Goal: Understand process/instructions: Learn how to perform a task or action

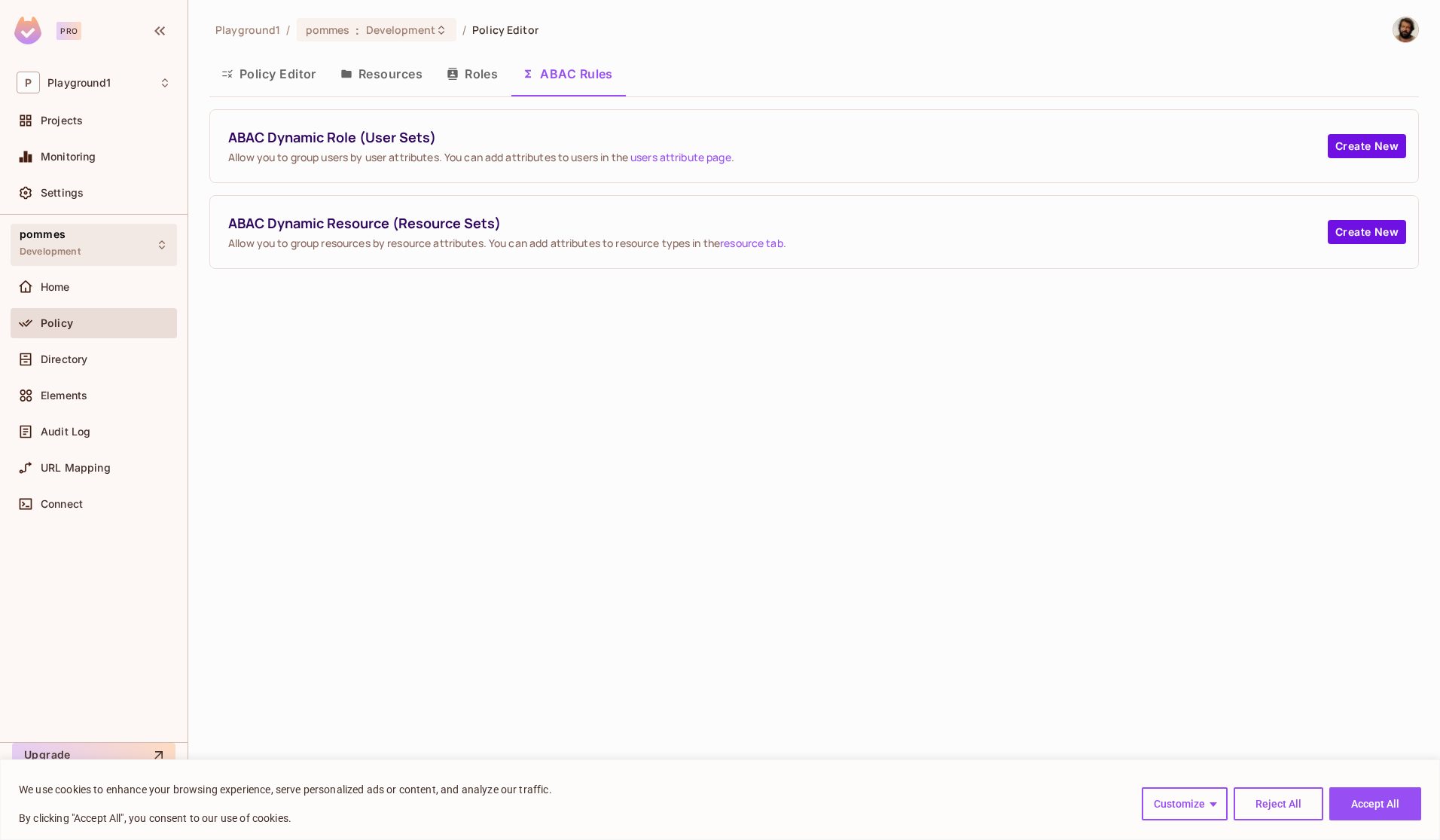
click at [65, 243] on div "pommes Development" at bounding box center [50, 244] width 61 height 32
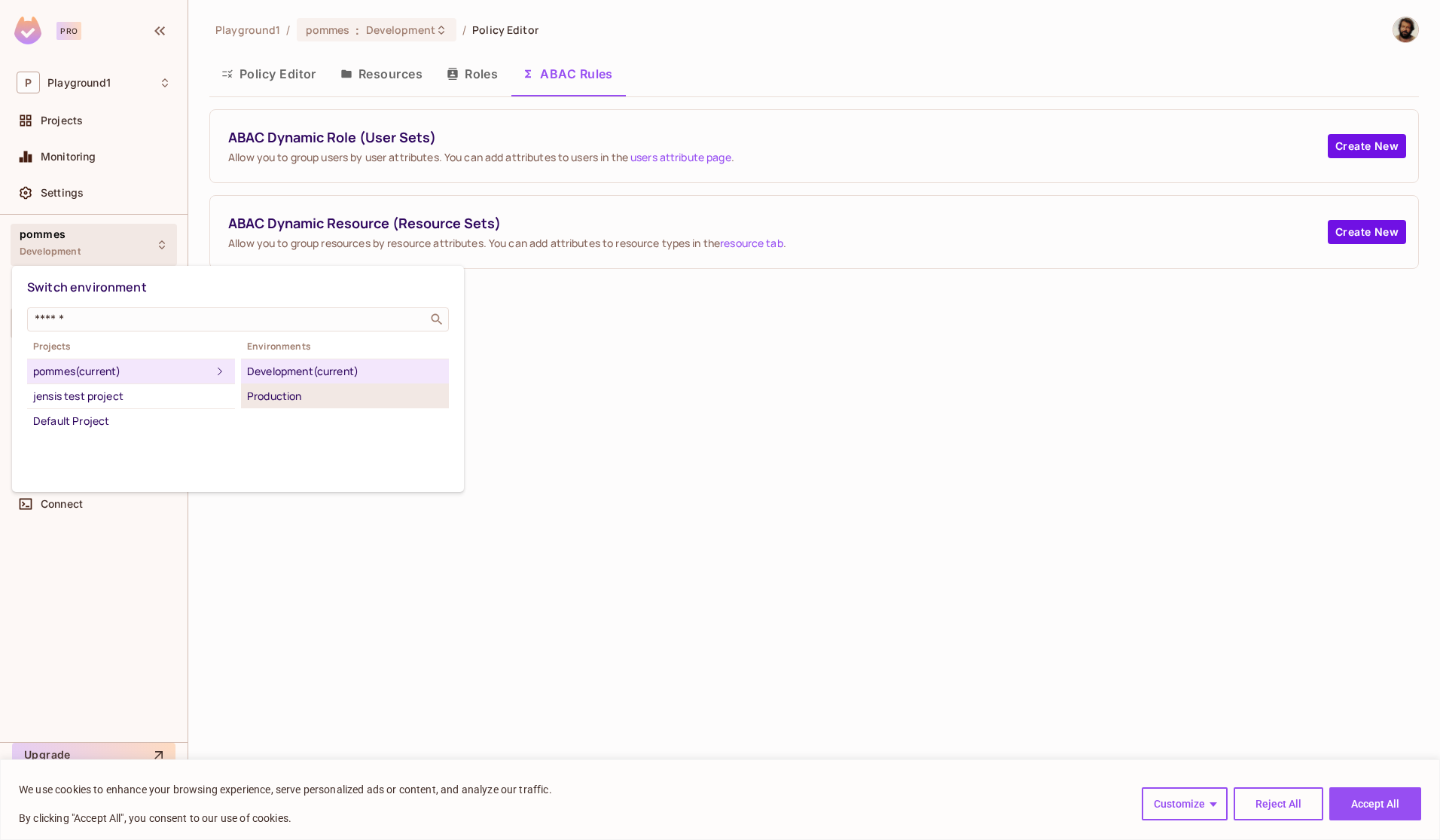
click at [295, 403] on div "Production" at bounding box center [345, 396] width 196 height 18
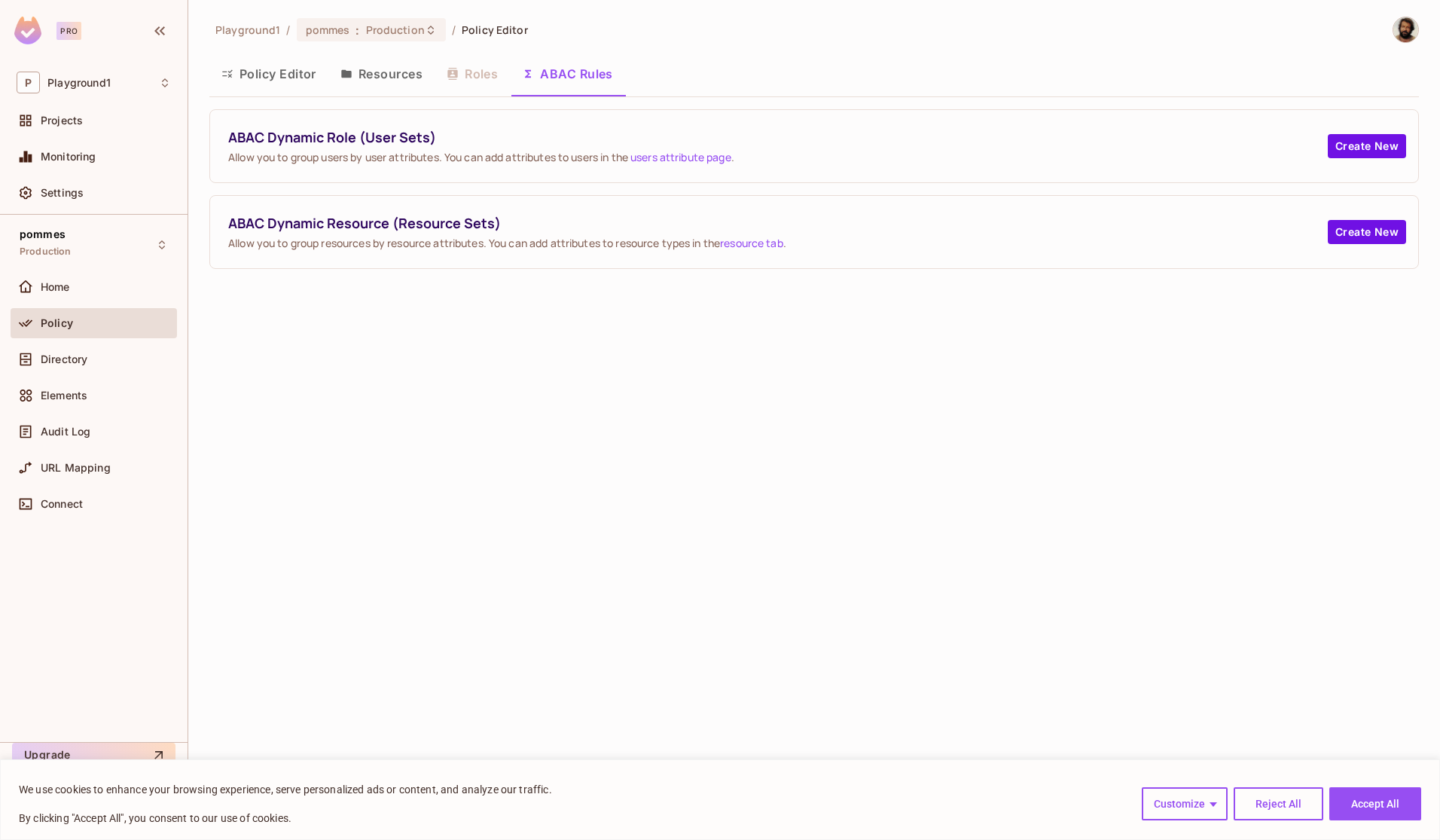
click at [411, 74] on button "Resources" at bounding box center [381, 74] width 106 height 38
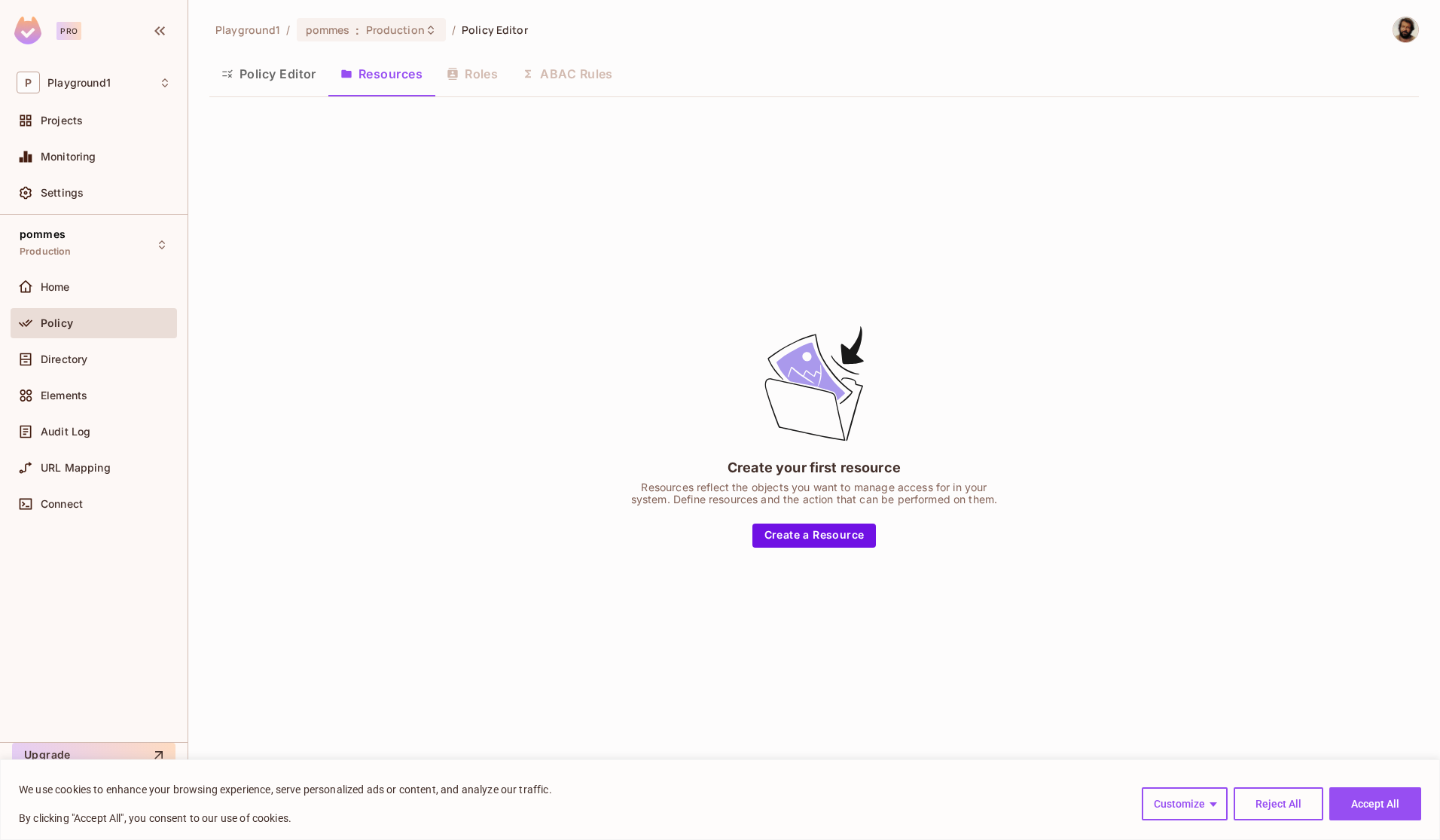
click at [468, 84] on div "Policy Editor Resources Roles ABAC Rules" at bounding box center [814, 74] width 1209 height 38
click at [271, 75] on button "Policy Editor" at bounding box center [269, 74] width 119 height 38
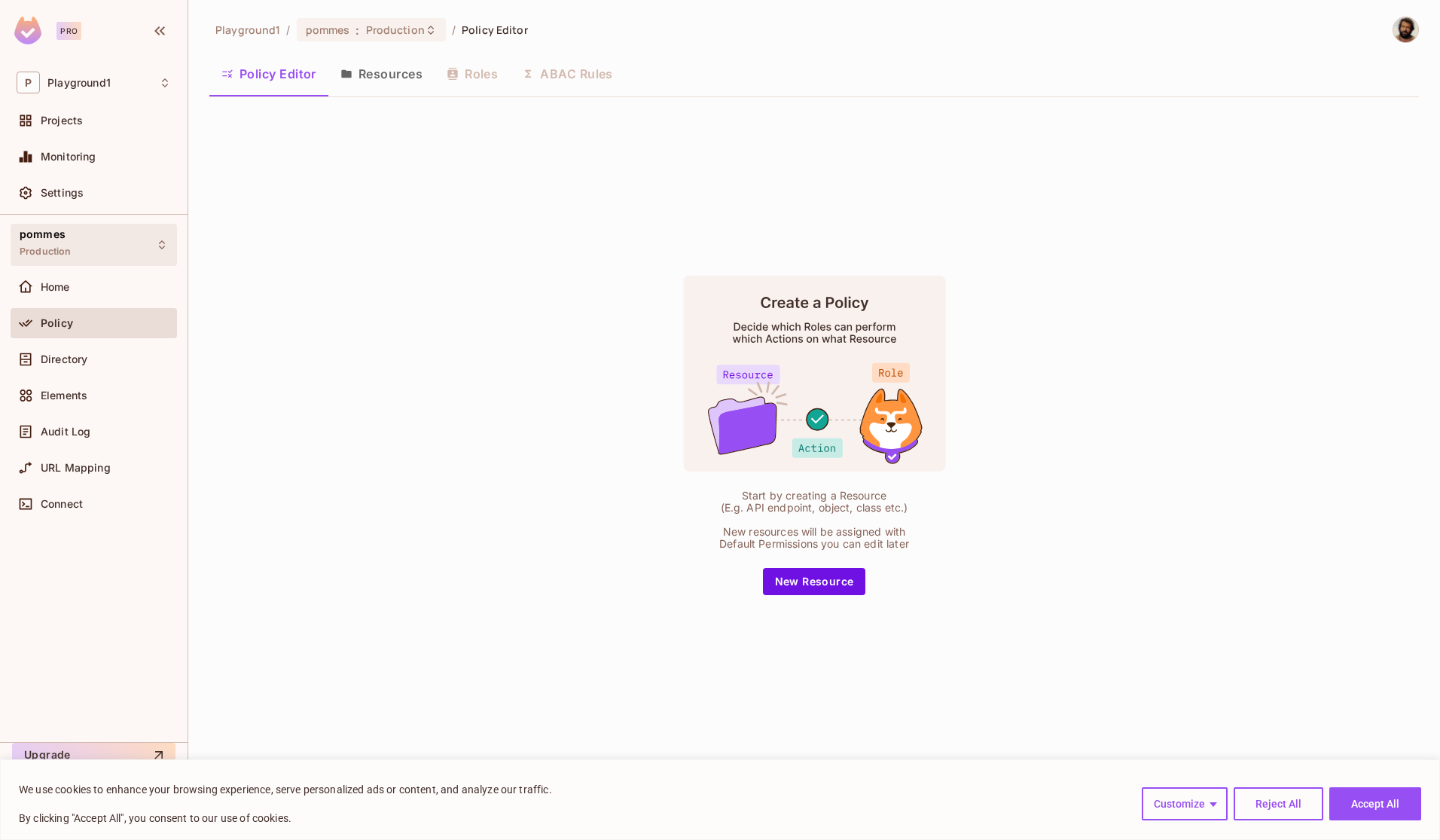
click at [115, 238] on div "pommes Production" at bounding box center [93, 244] width 167 height 41
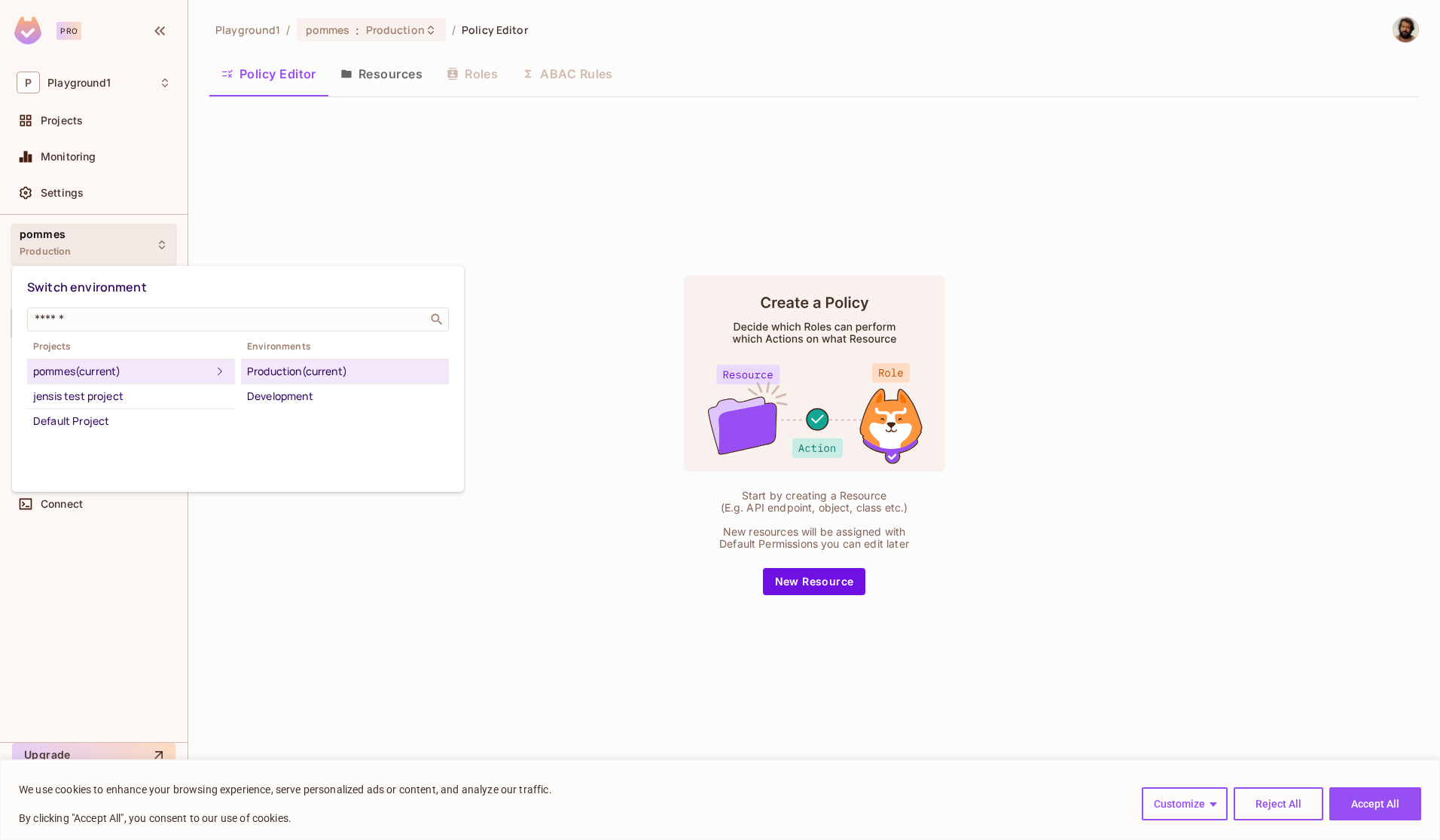
click at [115, 238] on div at bounding box center [720, 420] width 1440 height 840
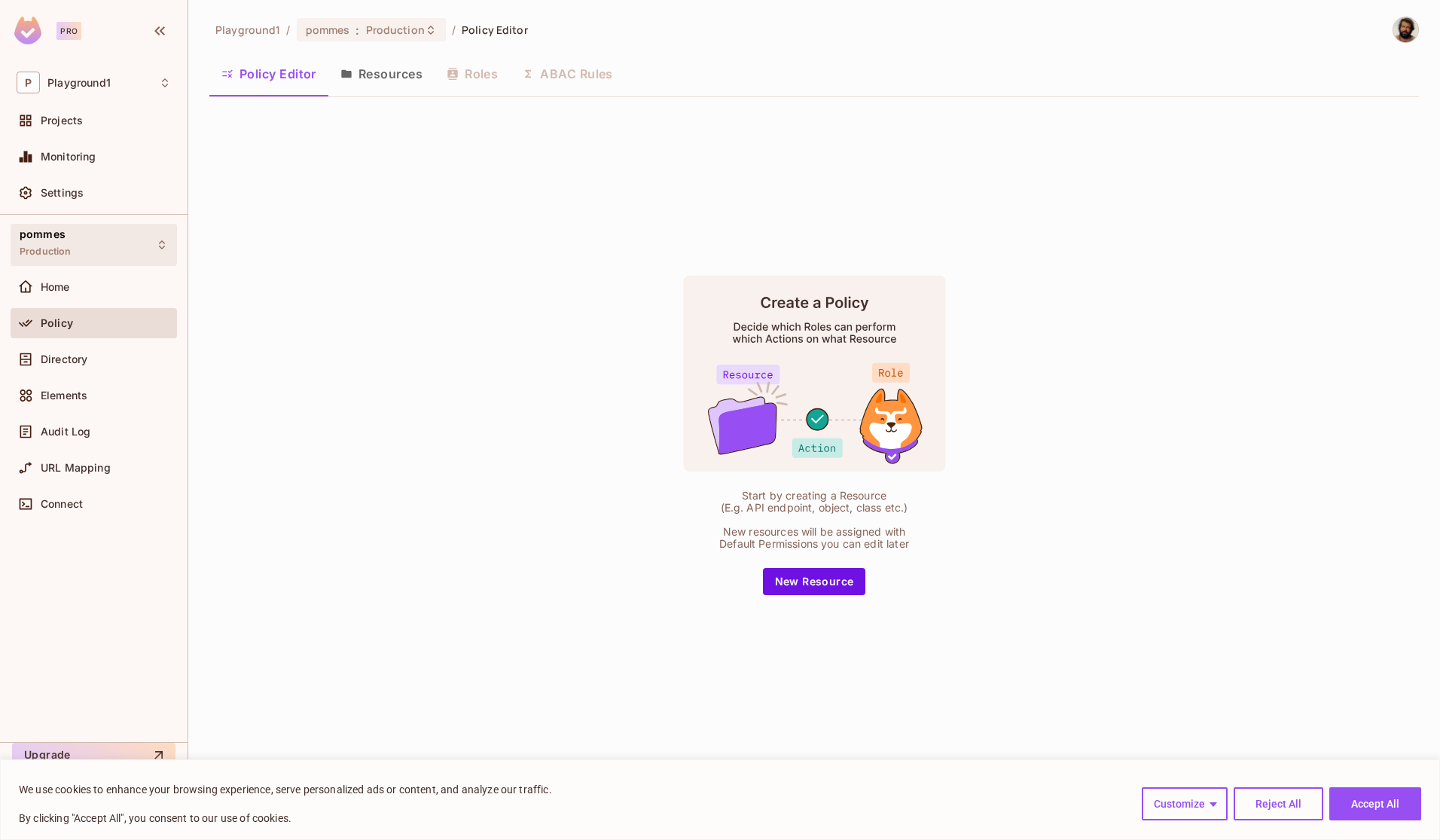
click at [115, 238] on div "pommes Production" at bounding box center [93, 244] width 167 height 41
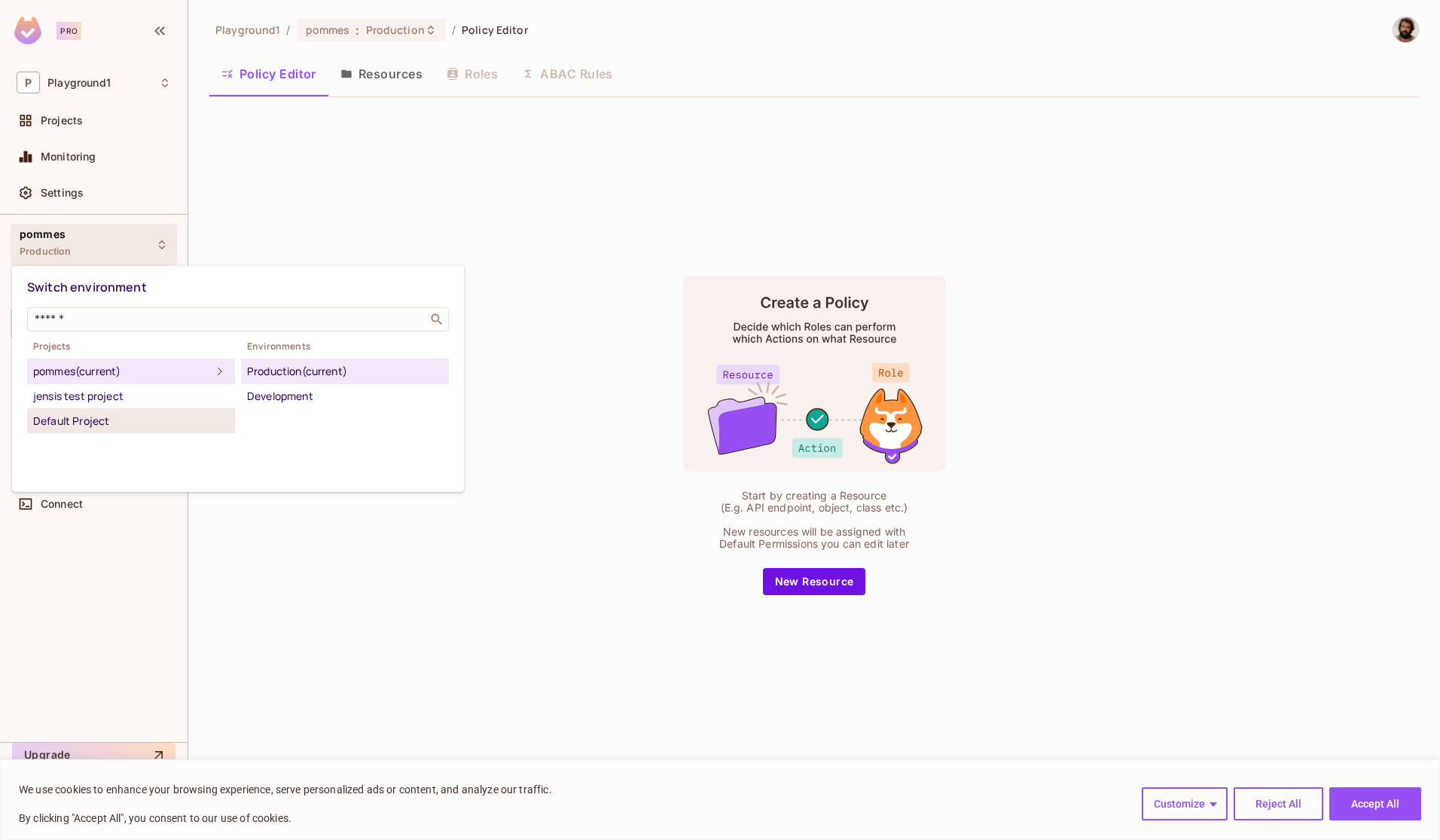
click at [76, 420] on div "Default Project" at bounding box center [131, 421] width 196 height 18
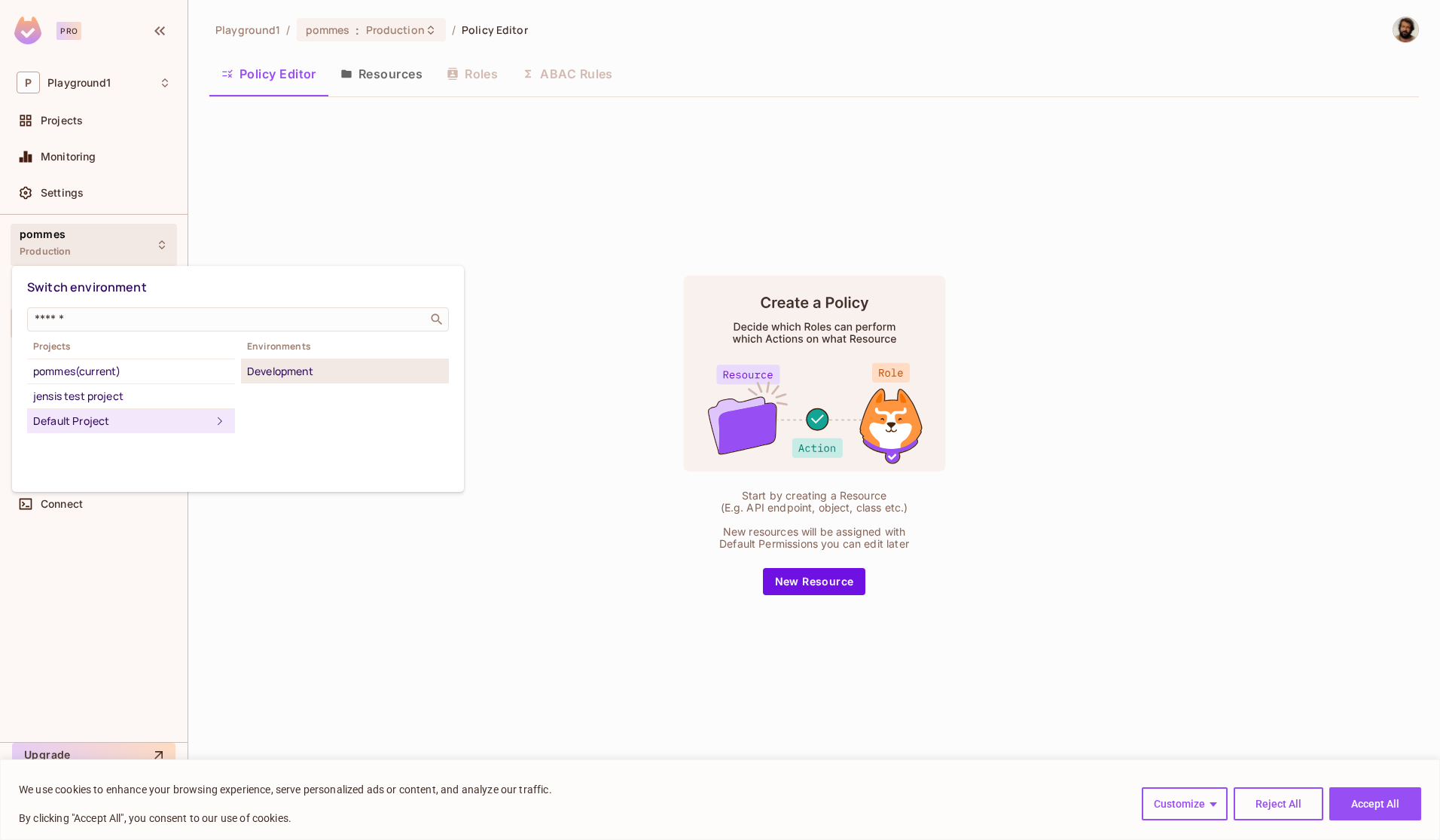
click at [282, 374] on div "Development" at bounding box center [345, 371] width 196 height 18
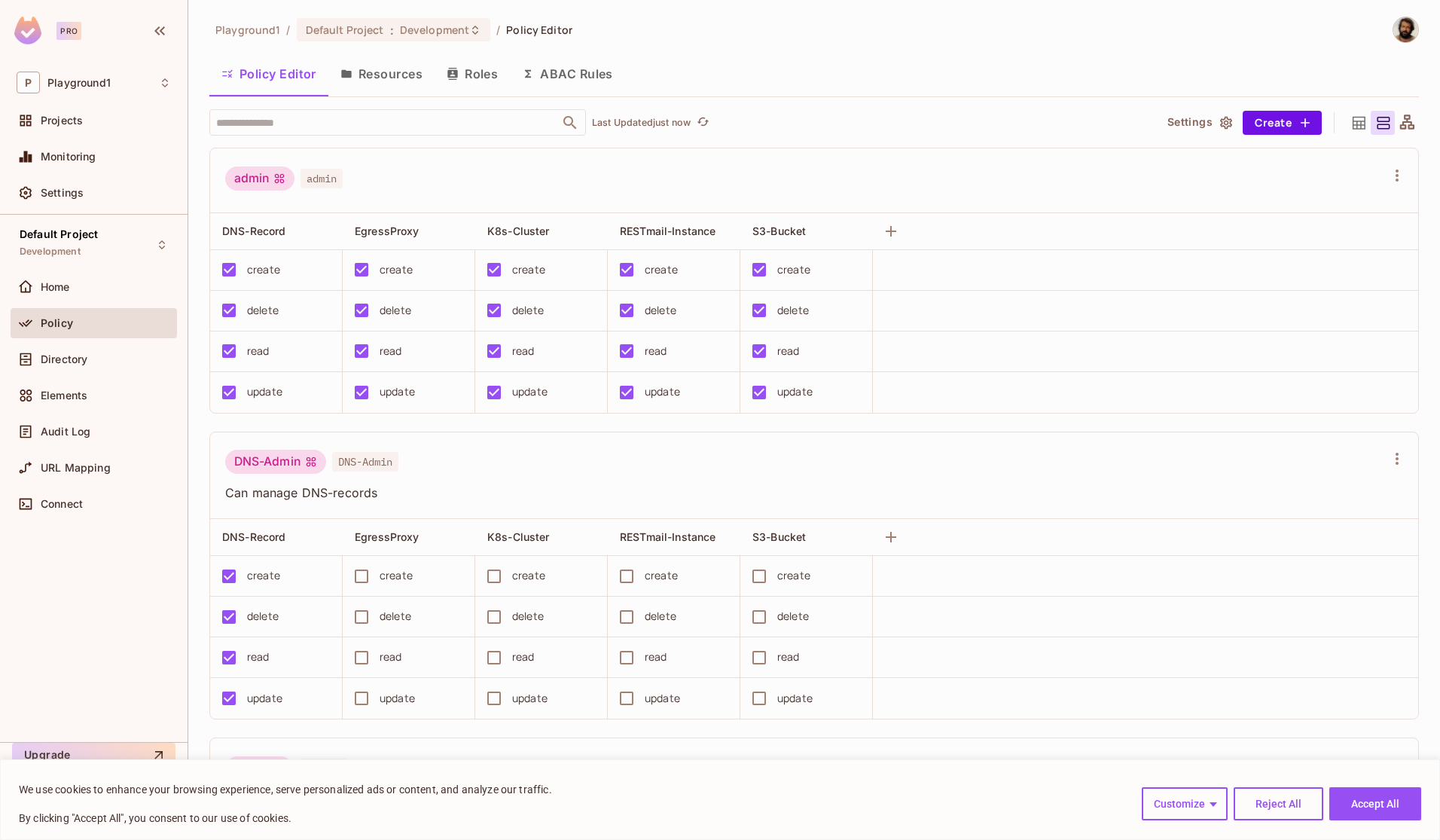
click at [376, 66] on button "Resources" at bounding box center [381, 74] width 106 height 38
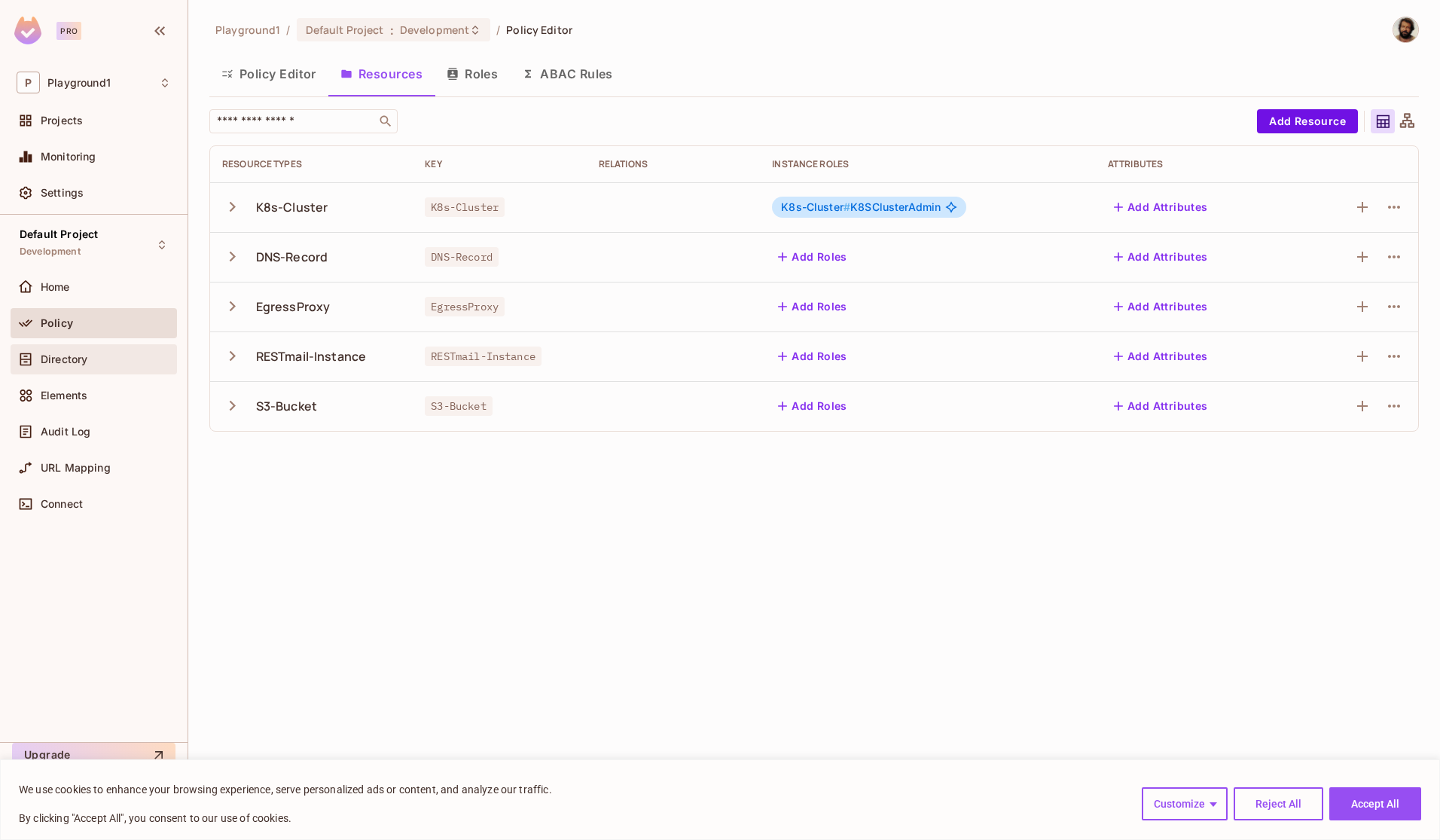
click at [75, 357] on span "Directory" at bounding box center [64, 359] width 47 height 12
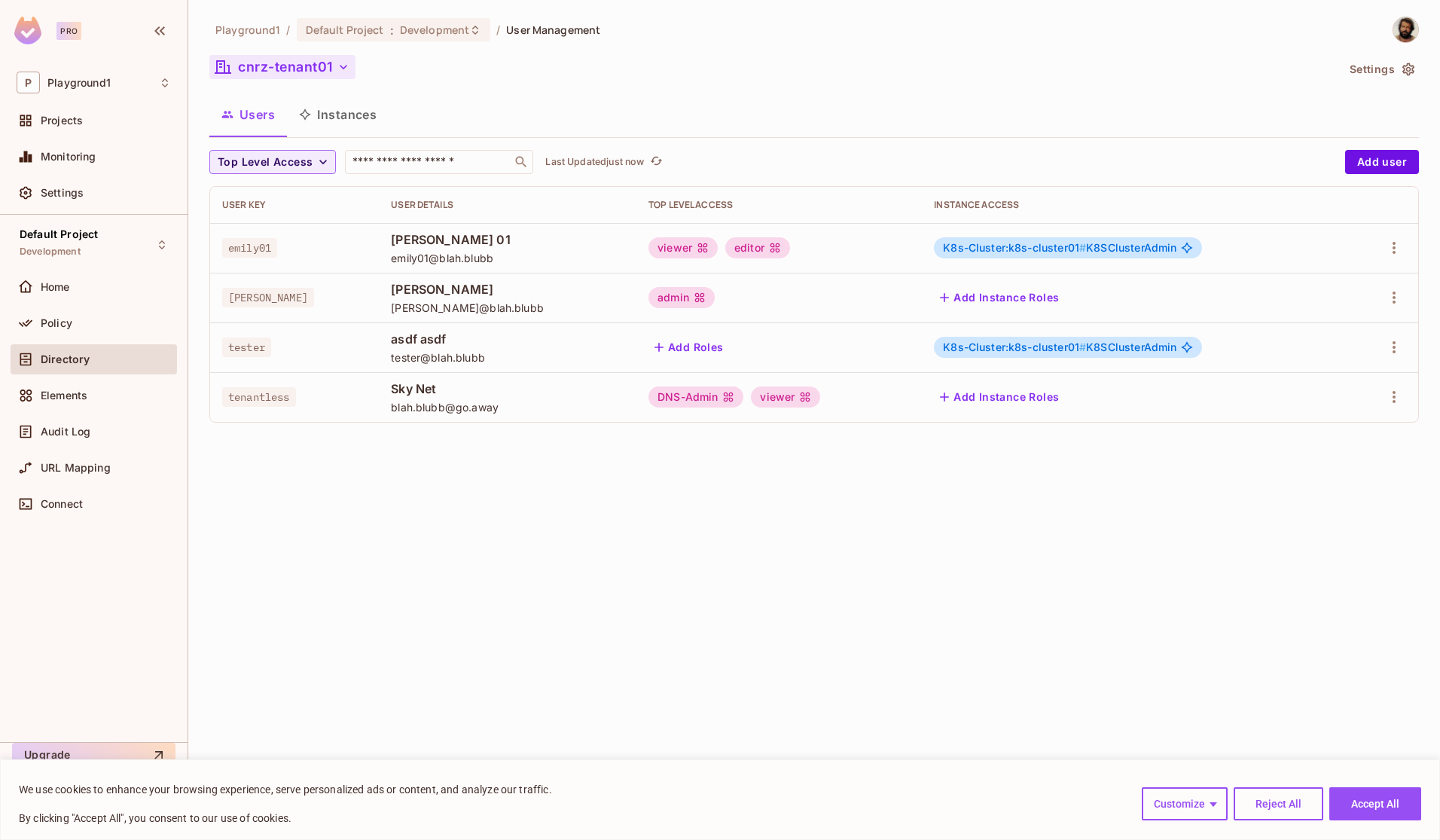
click at [321, 66] on button "cnrz-tenant01" at bounding box center [283, 67] width 146 height 24
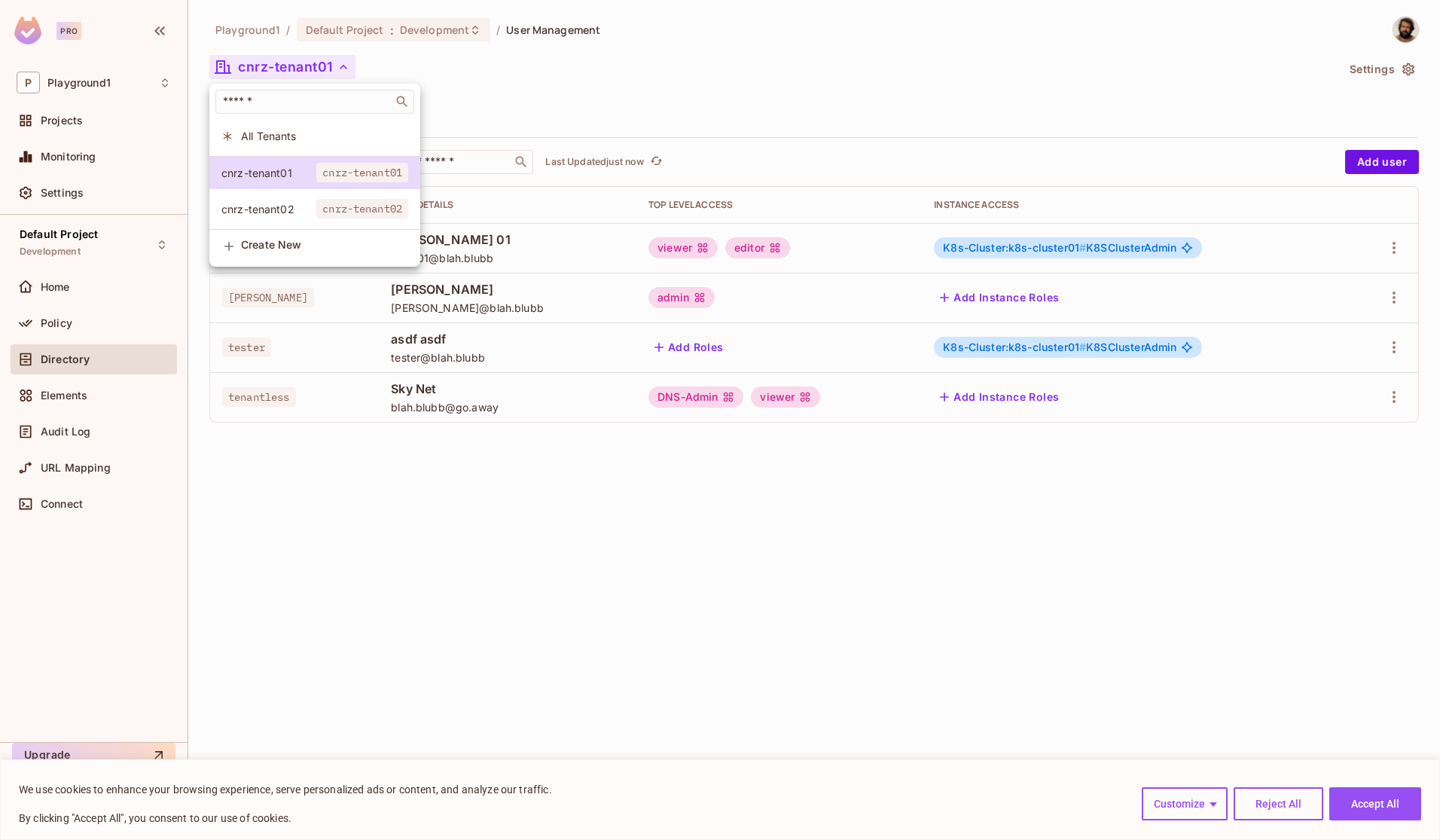
click at [274, 136] on span "All Tenants" at bounding box center [325, 136] width 167 height 14
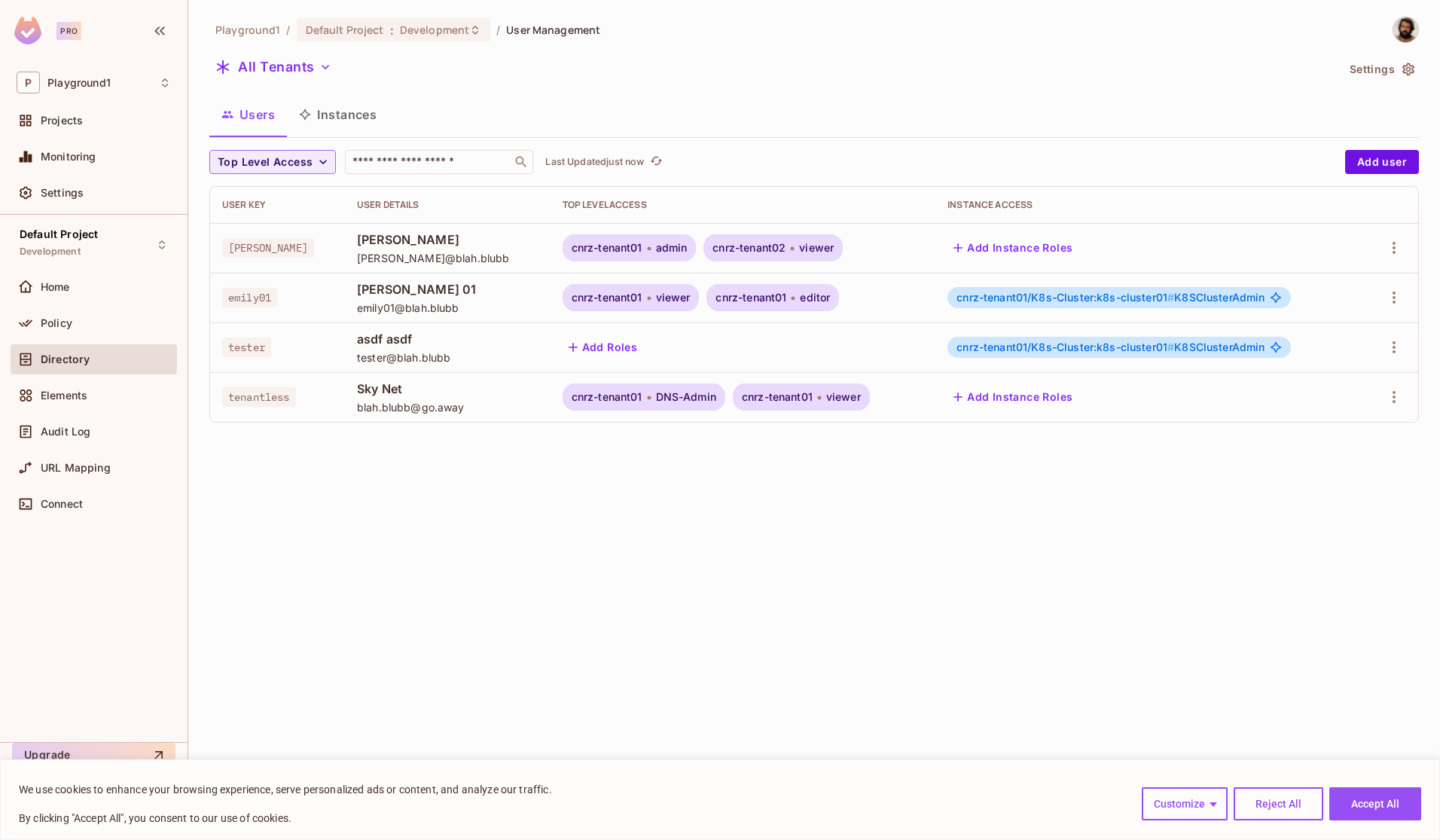
click at [356, 122] on button "Instances" at bounding box center [338, 115] width 102 height 38
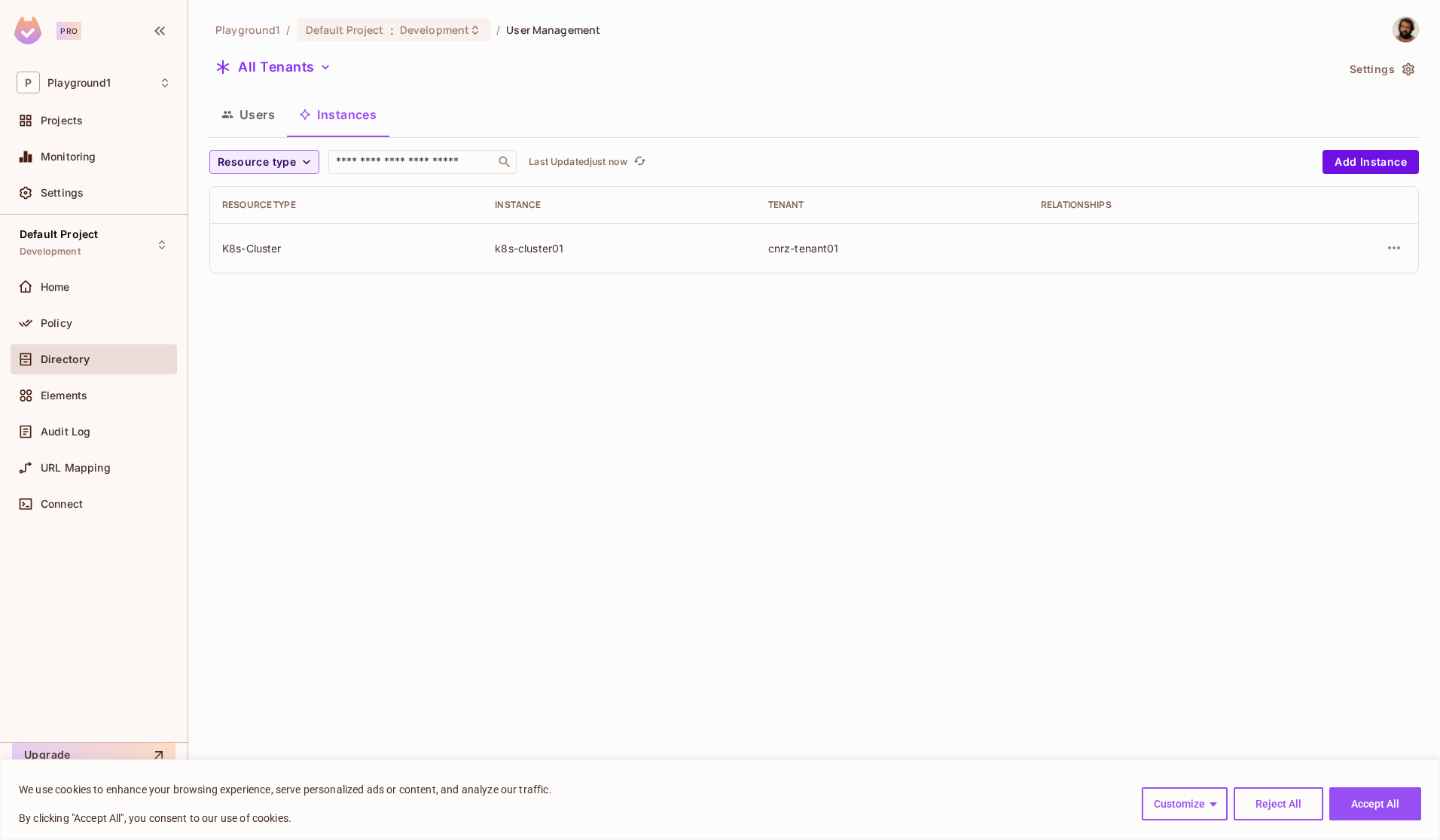
click at [251, 116] on button "Users" at bounding box center [248, 115] width 78 height 38
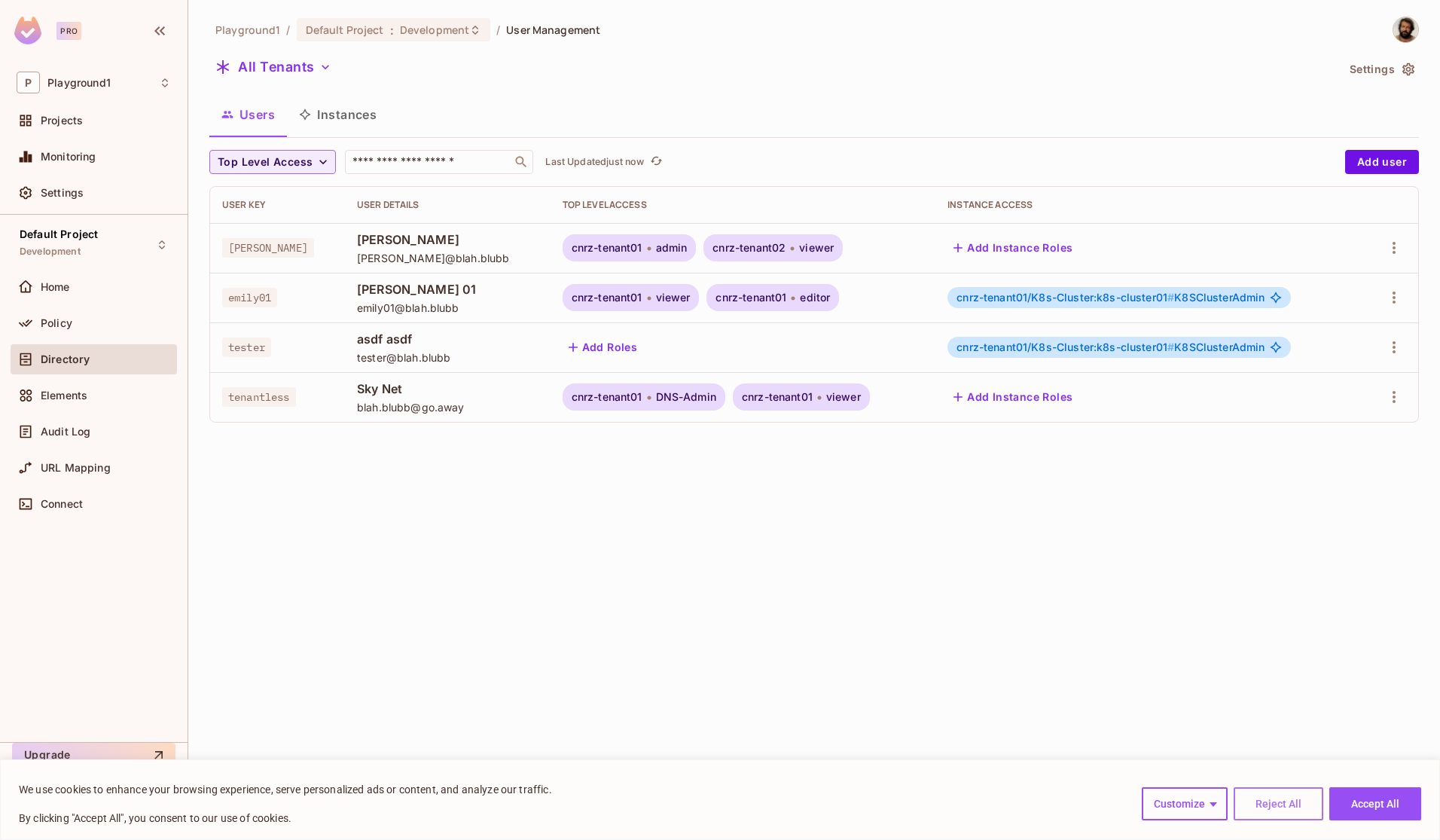
click at [1304, 811] on button "Reject All" at bounding box center [1278, 804] width 90 height 33
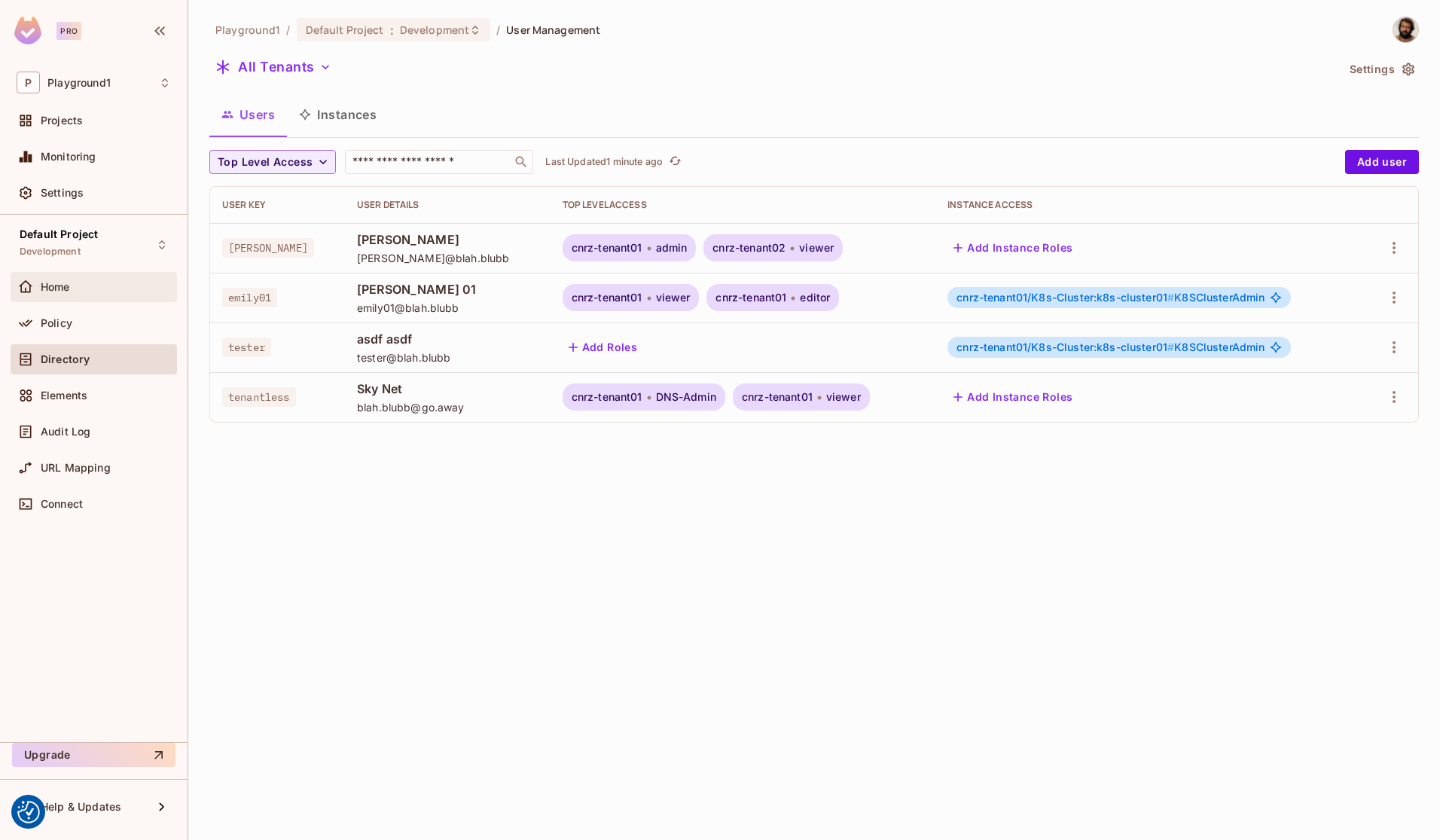
click at [74, 281] on div "Home" at bounding box center [105, 287] width 130 height 12
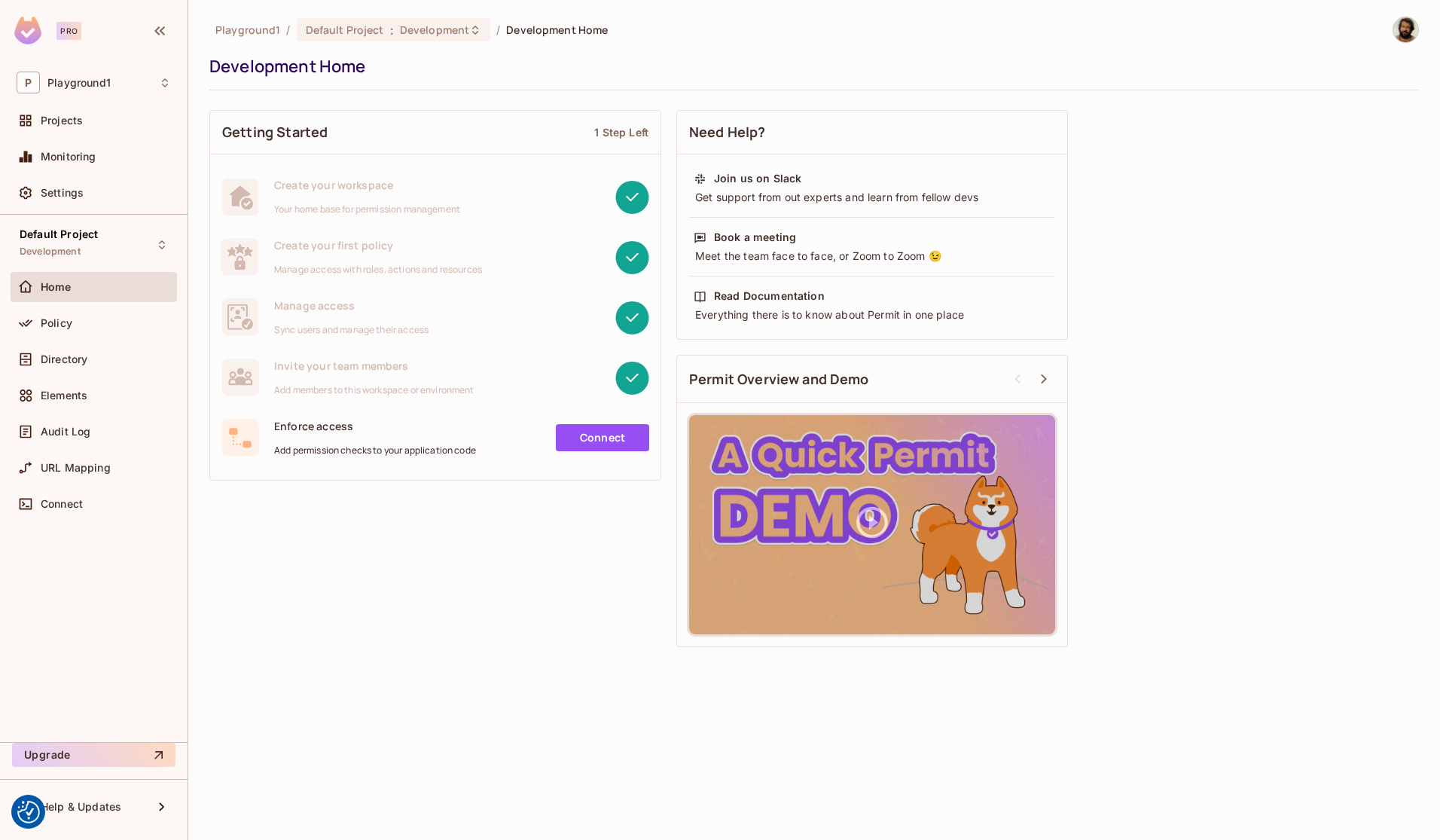
click at [579, 444] on link "Connect" at bounding box center [603, 438] width 93 height 27
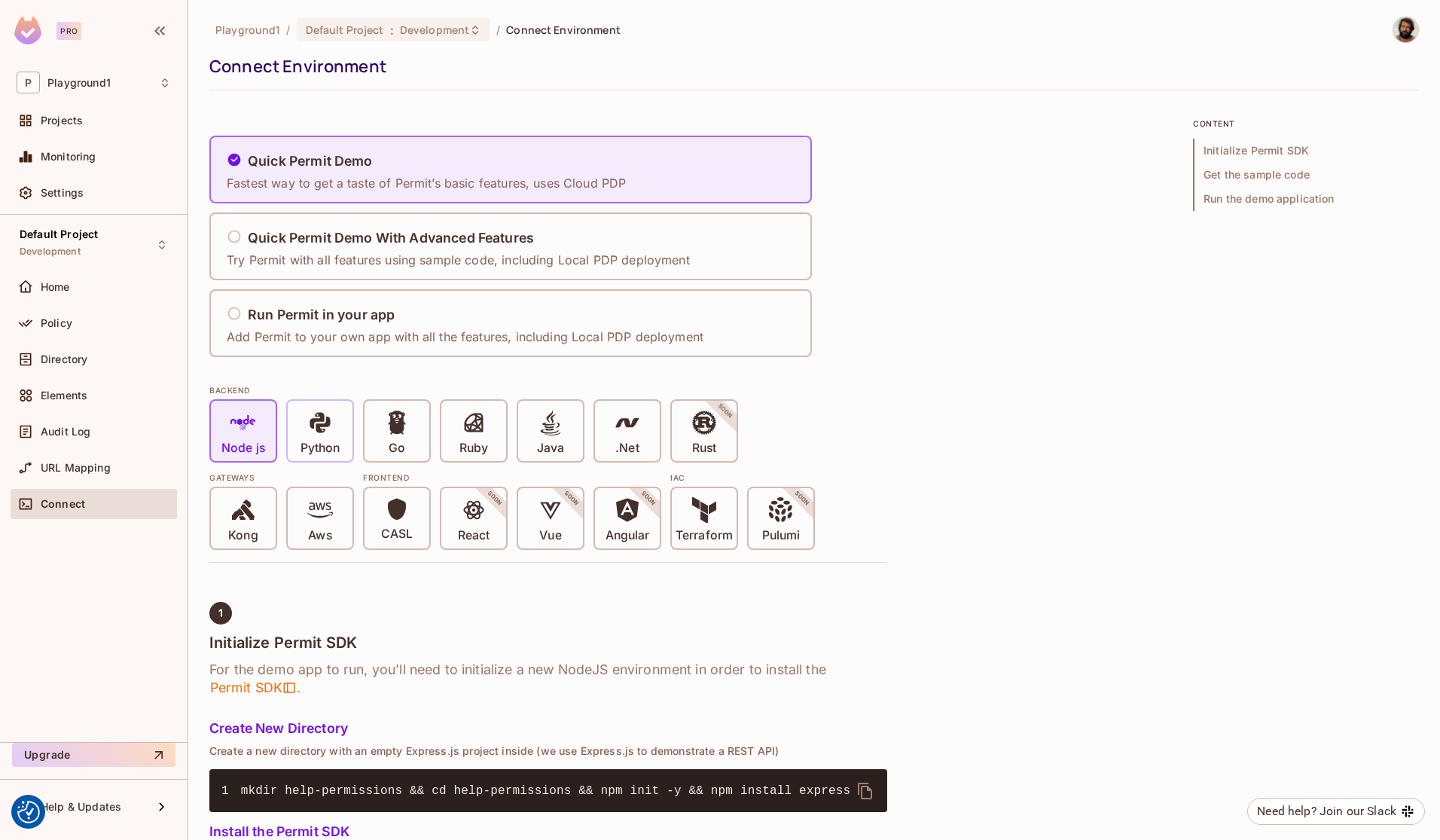
click at [301, 441] on p "Python" at bounding box center [320, 448] width 39 height 15
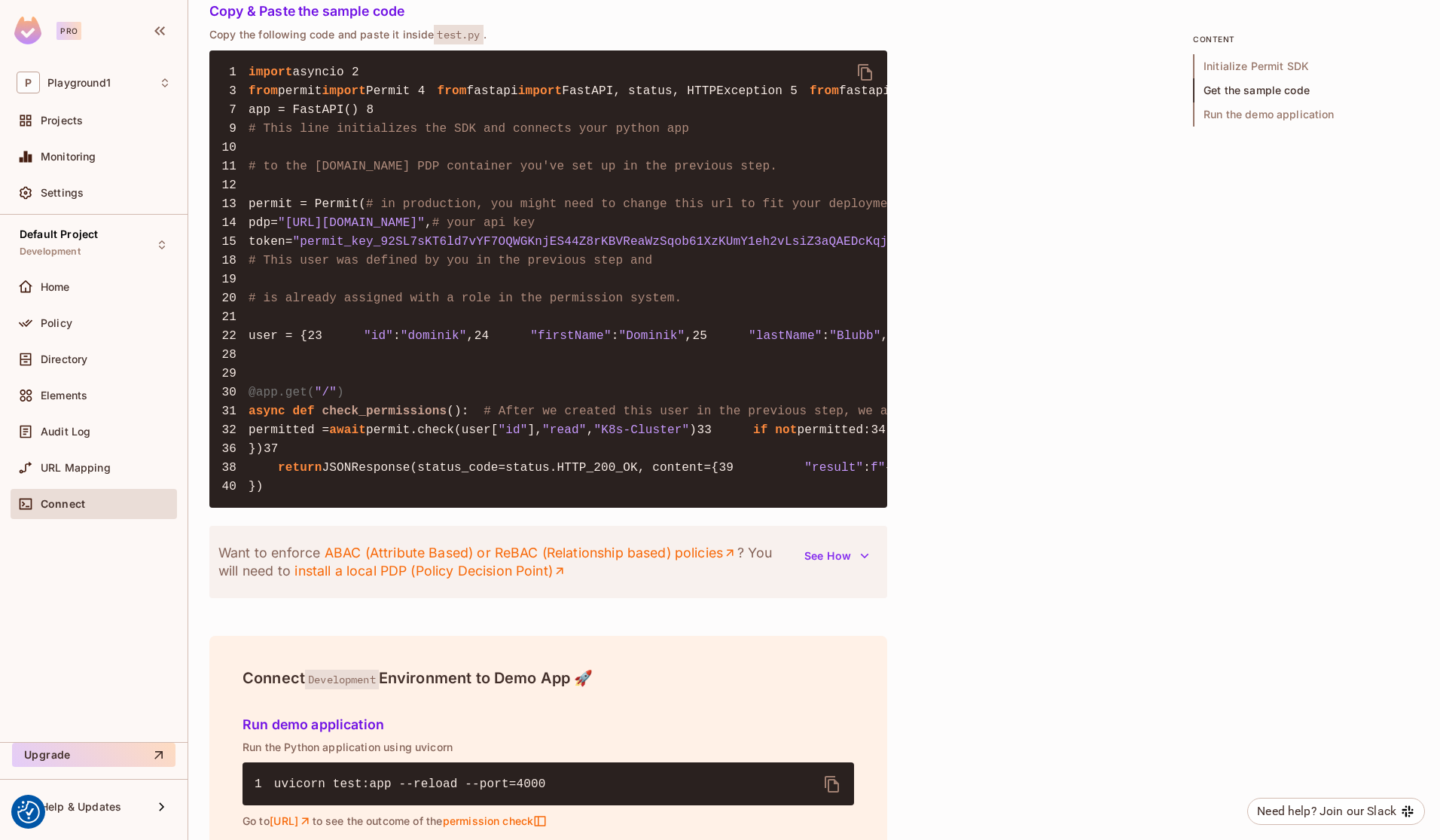
scroll to position [1249, 0]
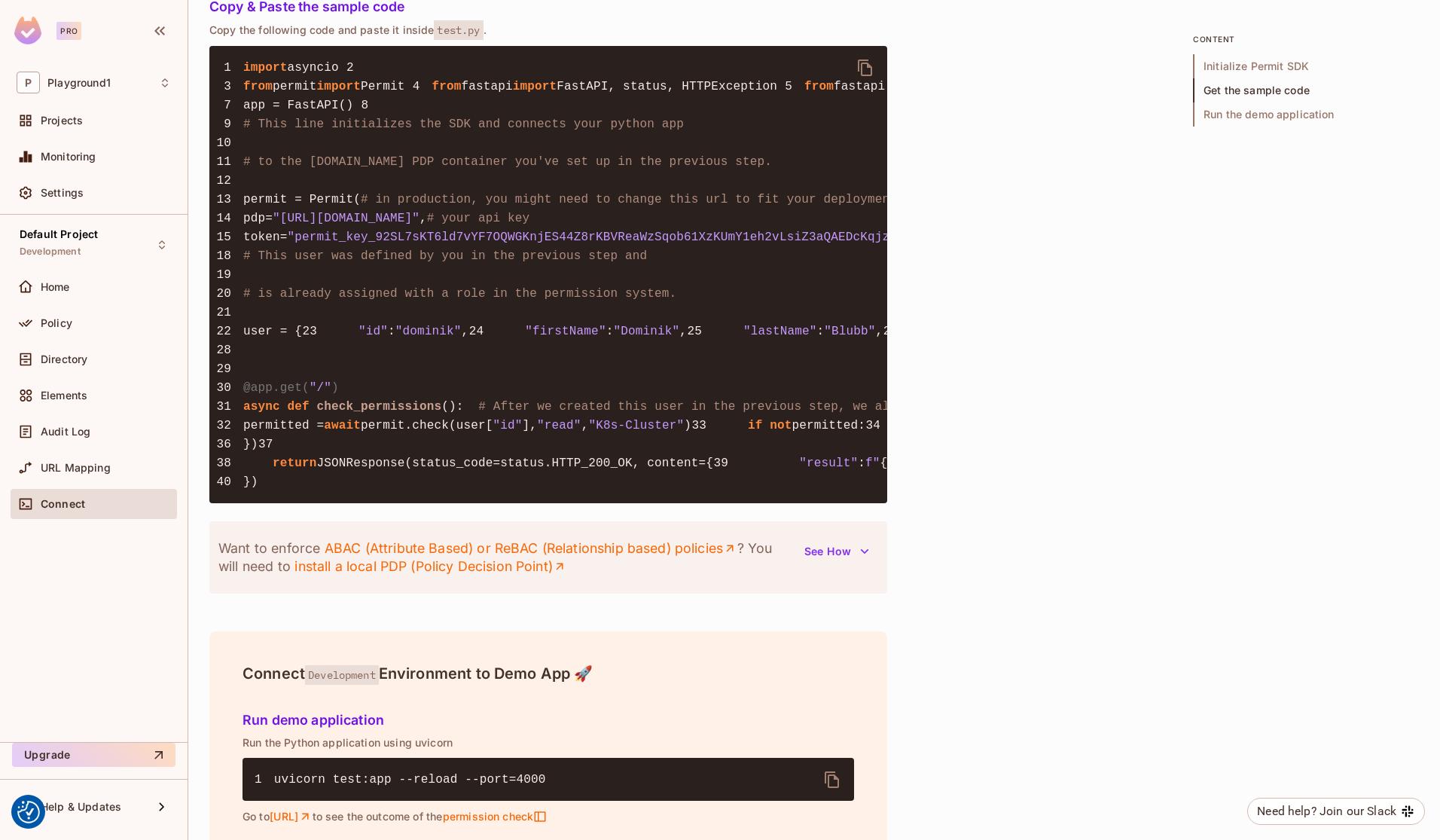
scroll to position [0, 0]
click at [62, 440] on div "Audit Log" at bounding box center [93, 432] width 167 height 30
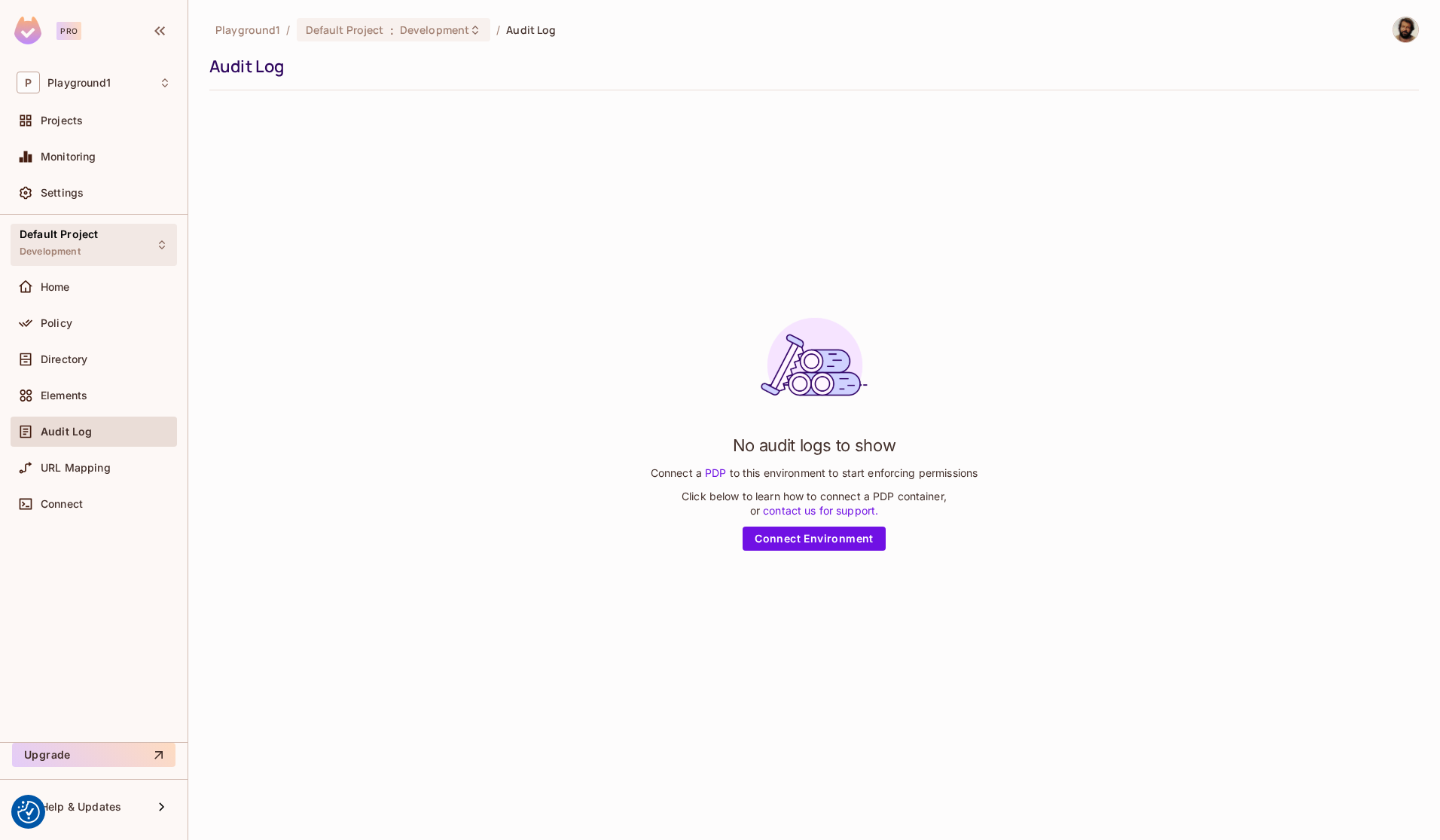
click at [83, 246] on div "Default Project Development" at bounding box center [59, 244] width 78 height 32
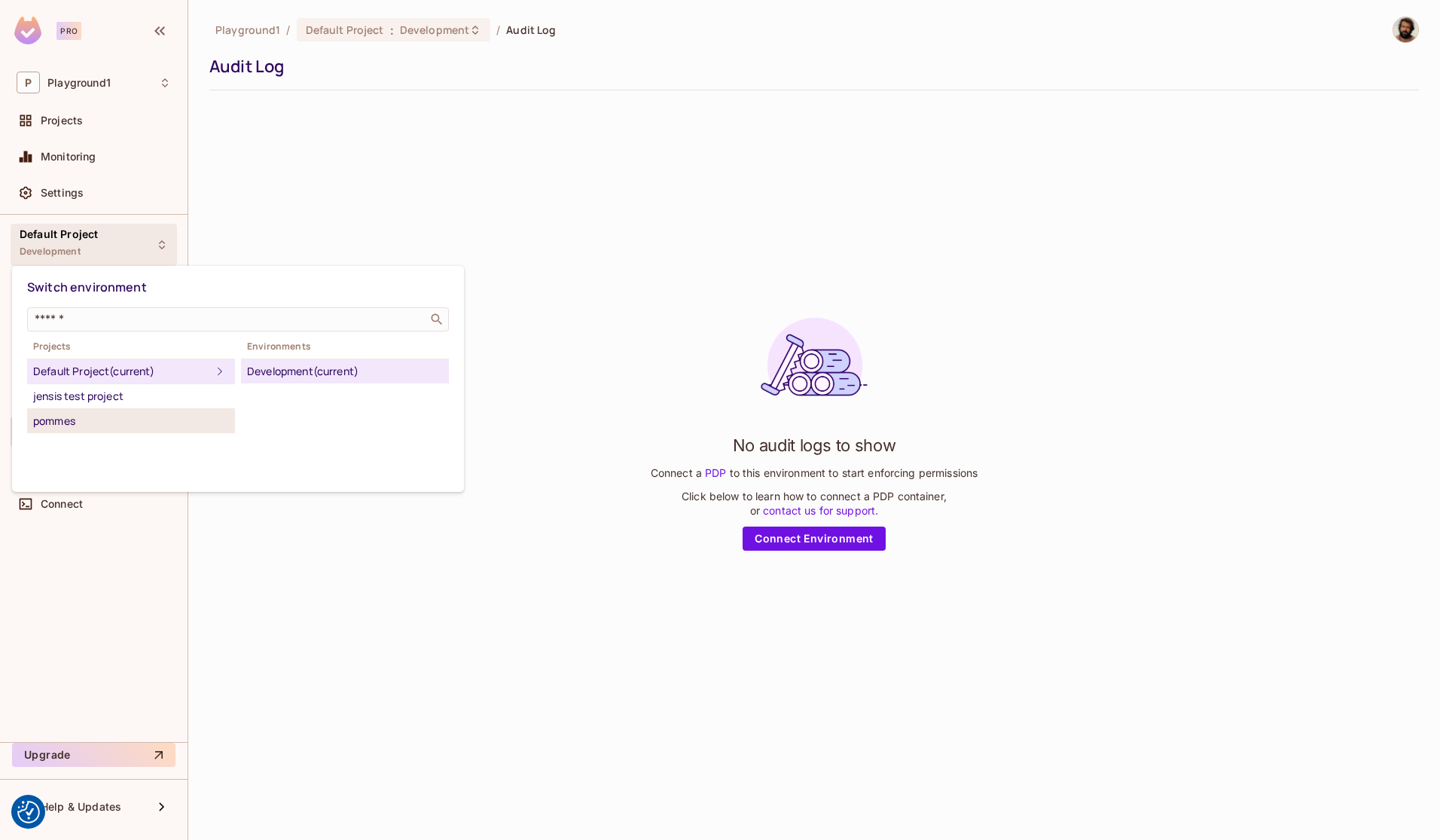
click at [73, 428] on div "pommes" at bounding box center [131, 421] width 196 height 18
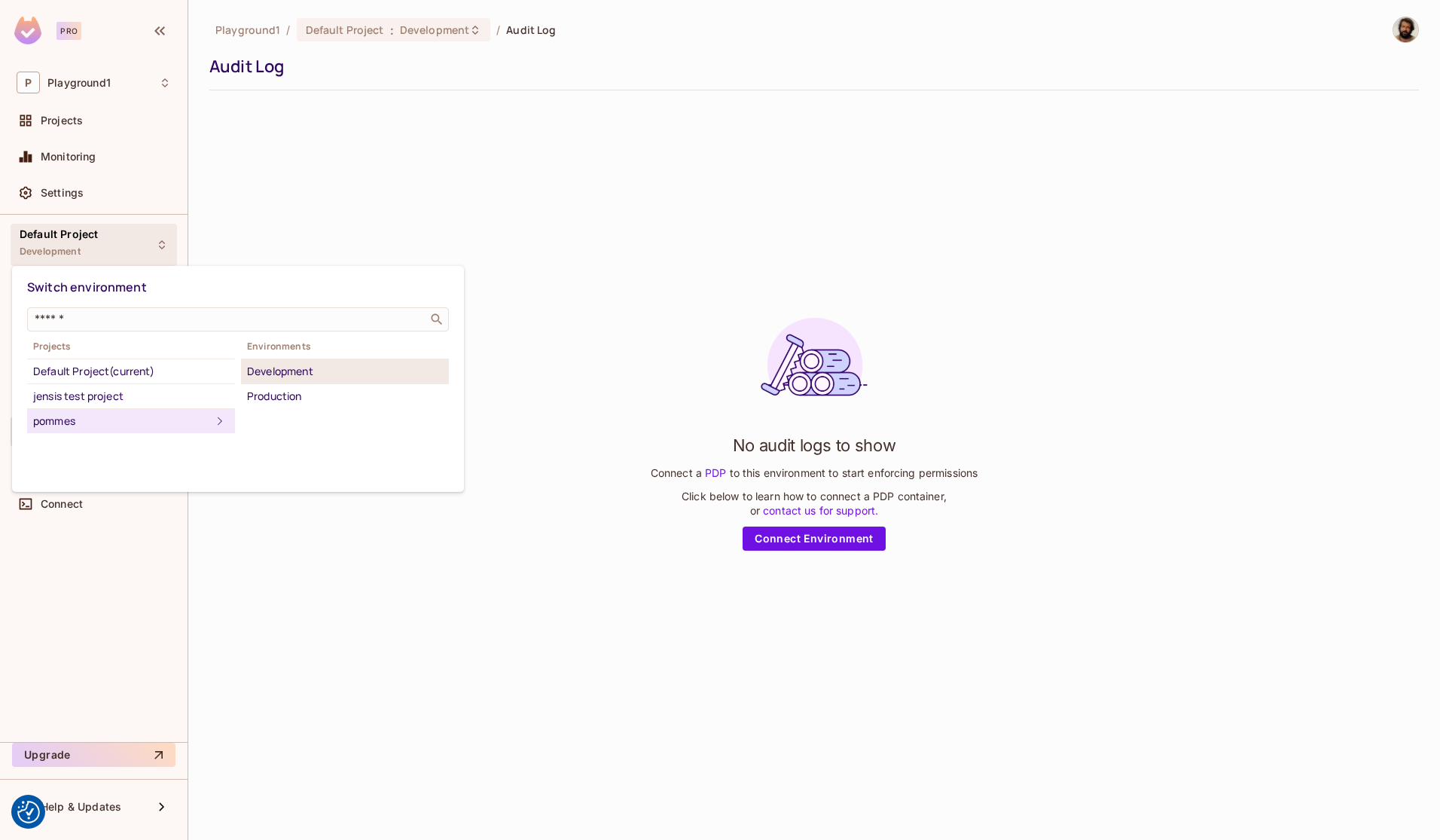
click at [267, 377] on div "Development" at bounding box center [345, 371] width 196 height 18
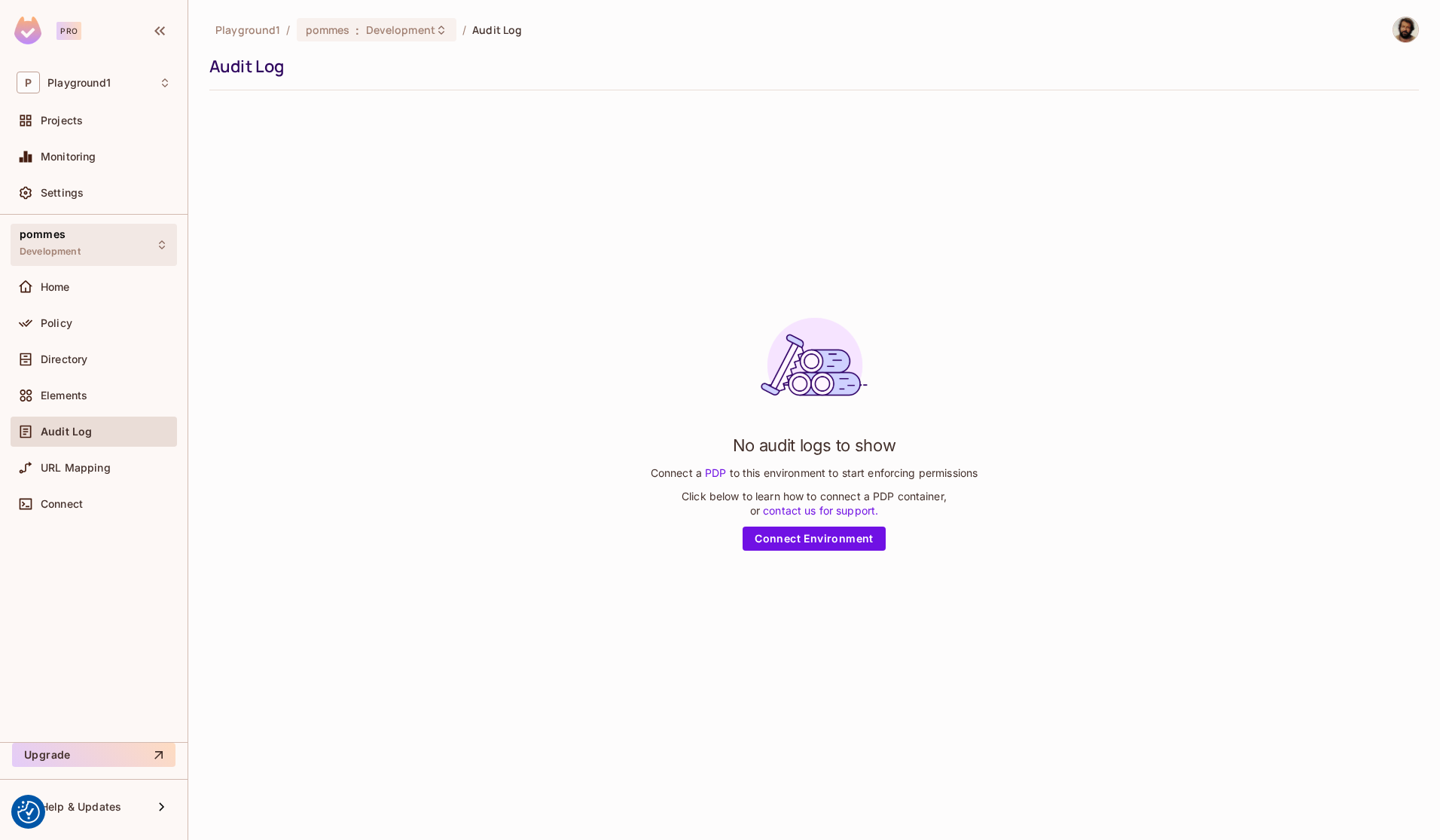
click at [118, 251] on div "pommes Development" at bounding box center [93, 244] width 167 height 41
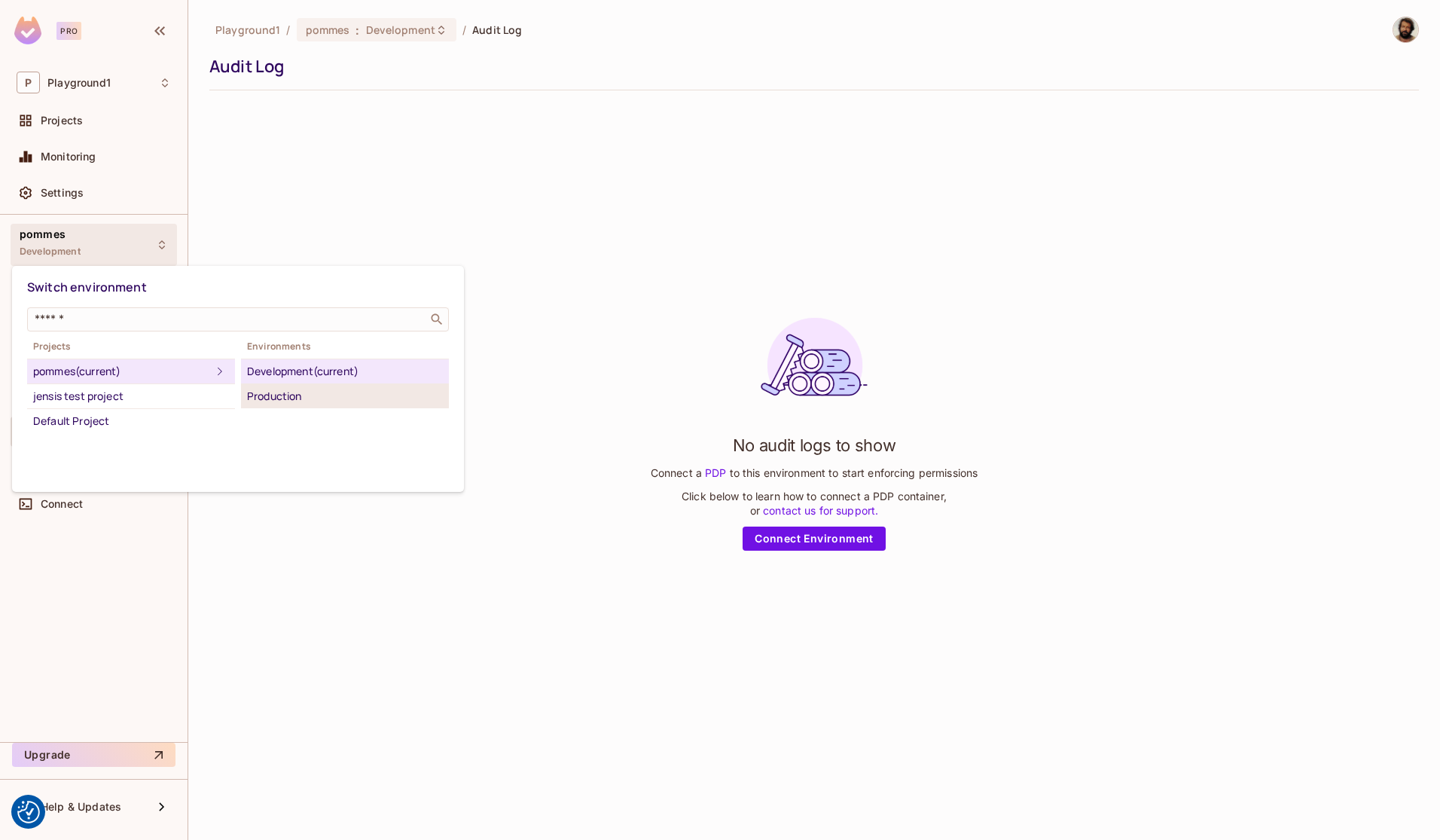
click at [304, 398] on div "Production" at bounding box center [345, 396] width 196 height 18
